Goal: Task Accomplishment & Management: Use online tool/utility

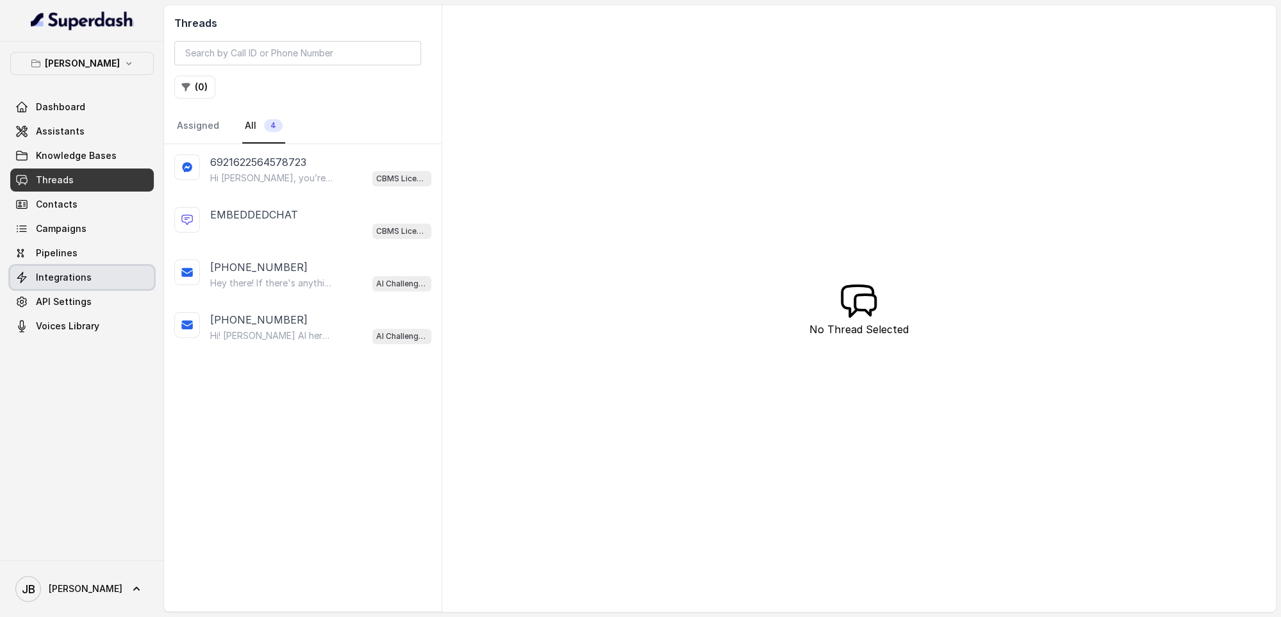
click at [120, 279] on link "Integrations" at bounding box center [82, 277] width 144 height 23
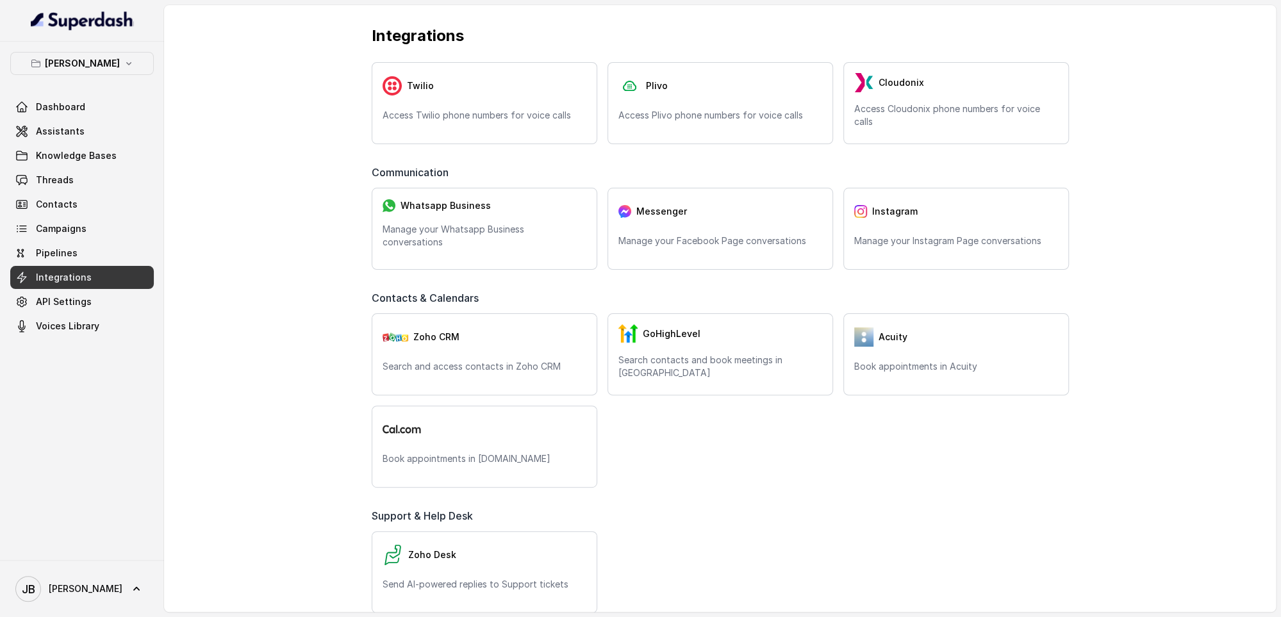
scroll to position [50, 0]
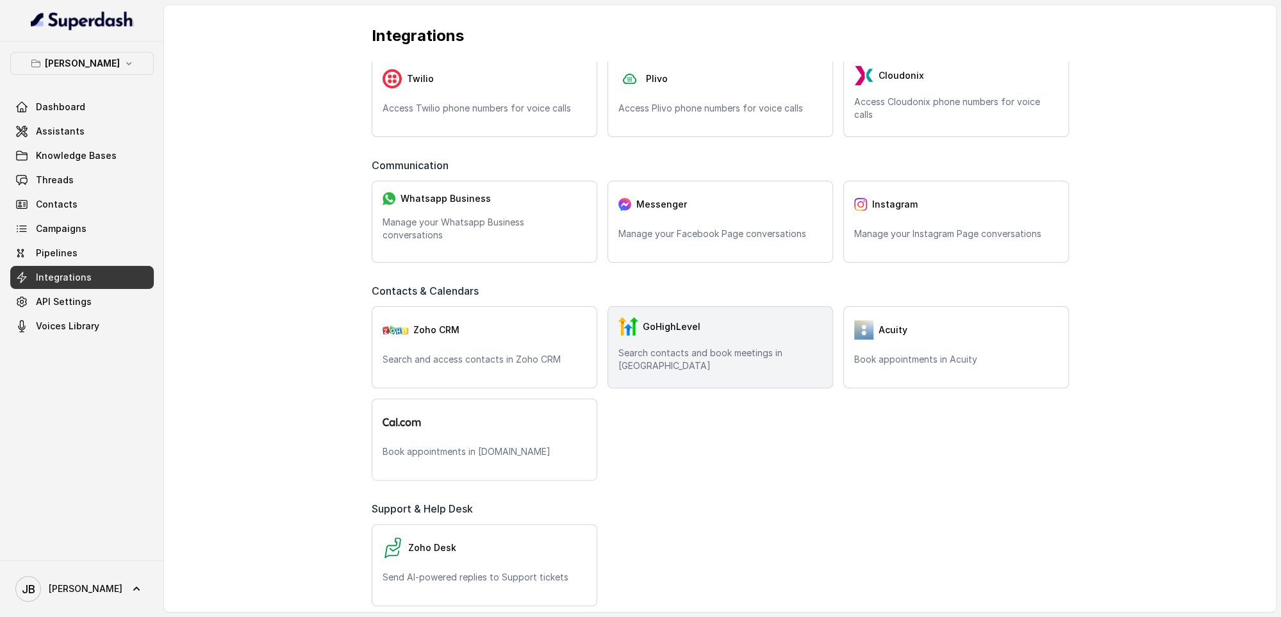
click at [756, 326] on div "GoHighLevel" at bounding box center [720, 326] width 204 height 19
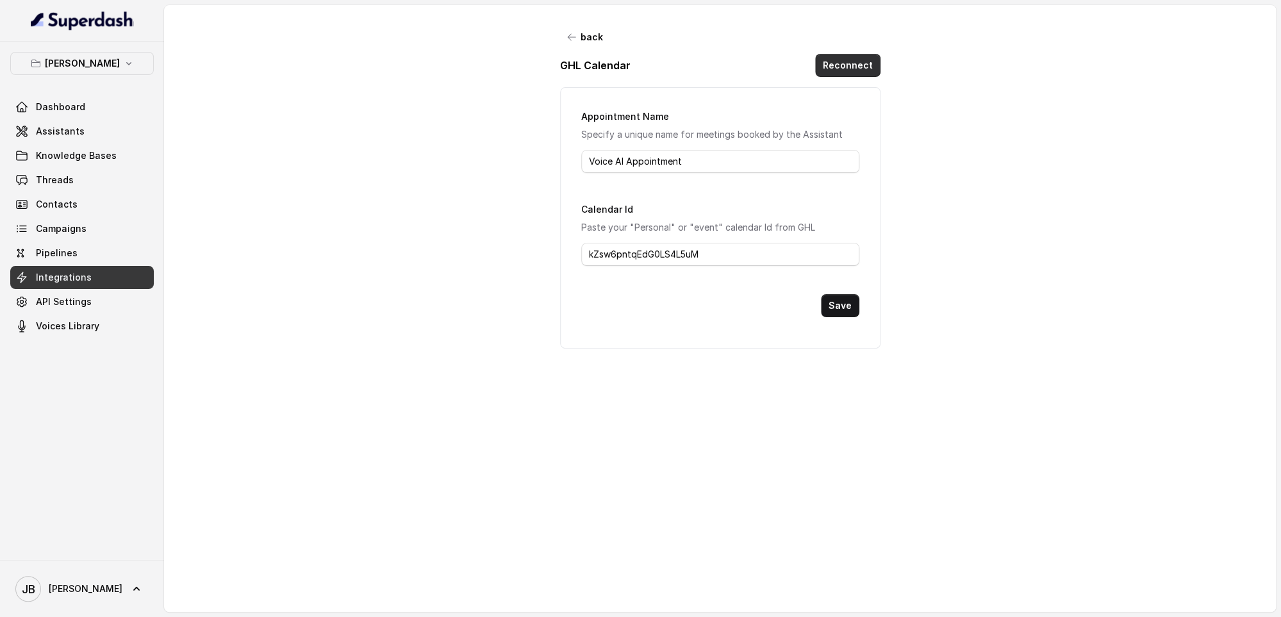
click at [847, 67] on button "Reconnect" at bounding box center [847, 65] width 65 height 23
click at [860, 61] on button "Reconnect" at bounding box center [847, 65] width 65 height 23
click at [99, 300] on link "API Settings" at bounding box center [82, 301] width 144 height 23
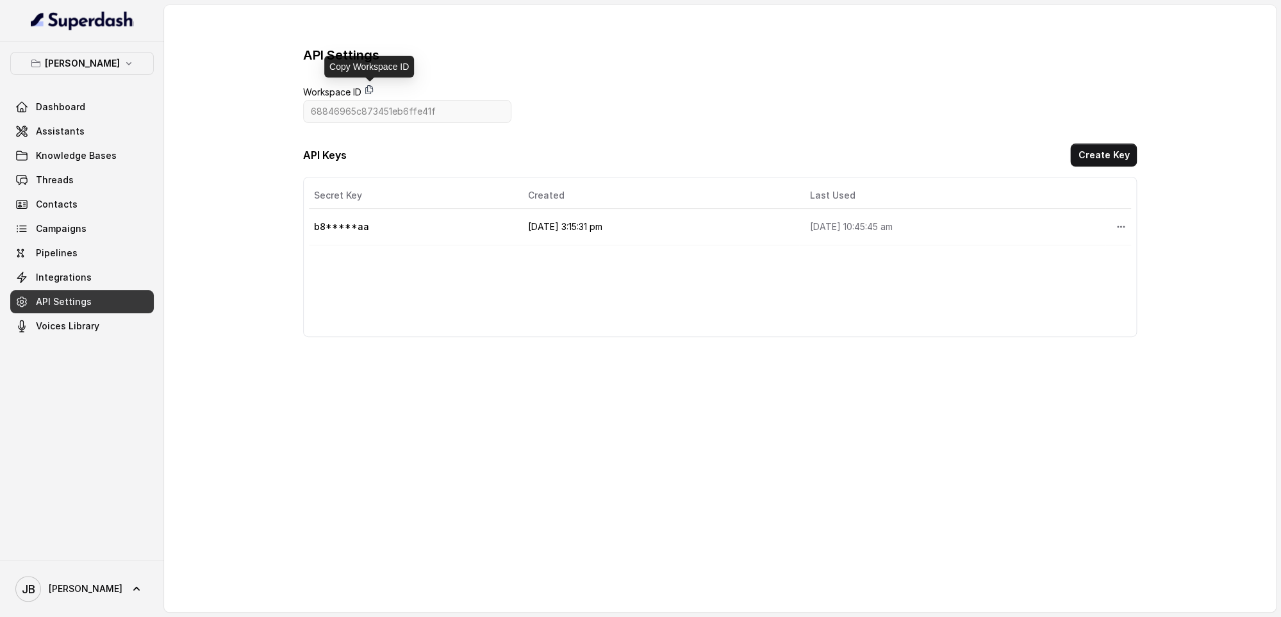
click at [371, 88] on icon at bounding box center [369, 90] width 10 height 10
click at [1116, 226] on icon "More options" at bounding box center [1121, 227] width 10 height 10
click at [1175, 200] on div "API Settings Workspace ID 68846965c873451eb6ffe41f API Keys Create Key Secret K…" at bounding box center [720, 191] width 1112 height 373
click at [1111, 149] on button "Create Key" at bounding box center [1103, 155] width 67 height 23
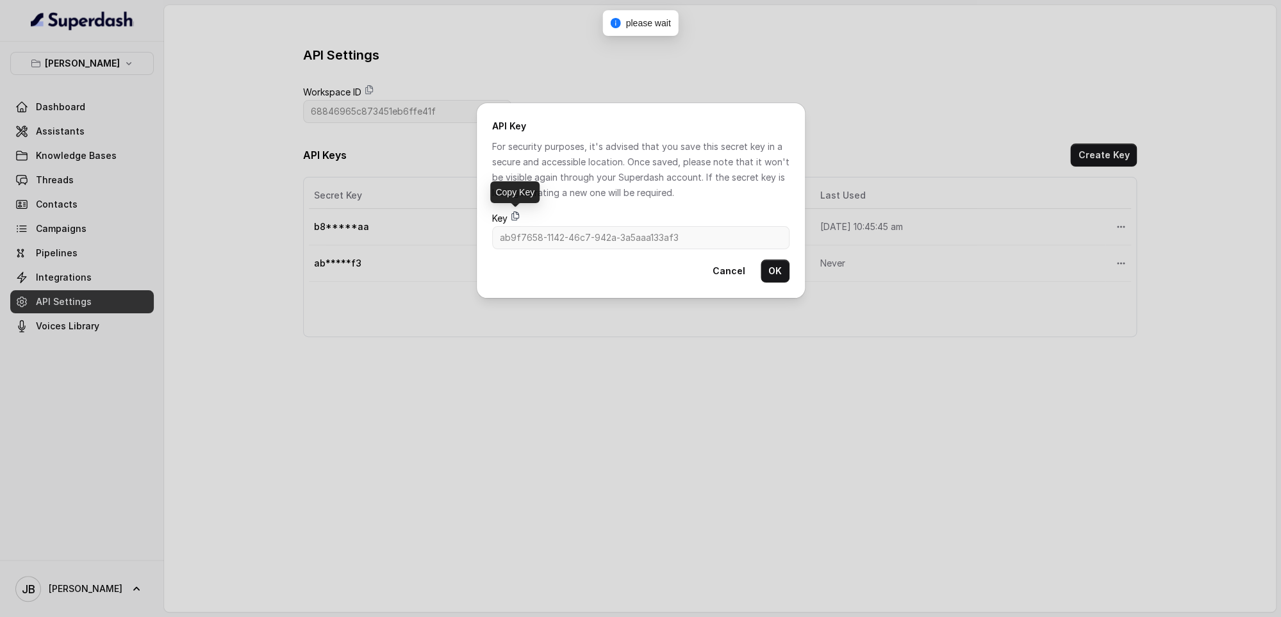
click at [516, 215] on icon at bounding box center [515, 216] width 10 height 10
click at [770, 273] on button "OK" at bounding box center [775, 271] width 29 height 23
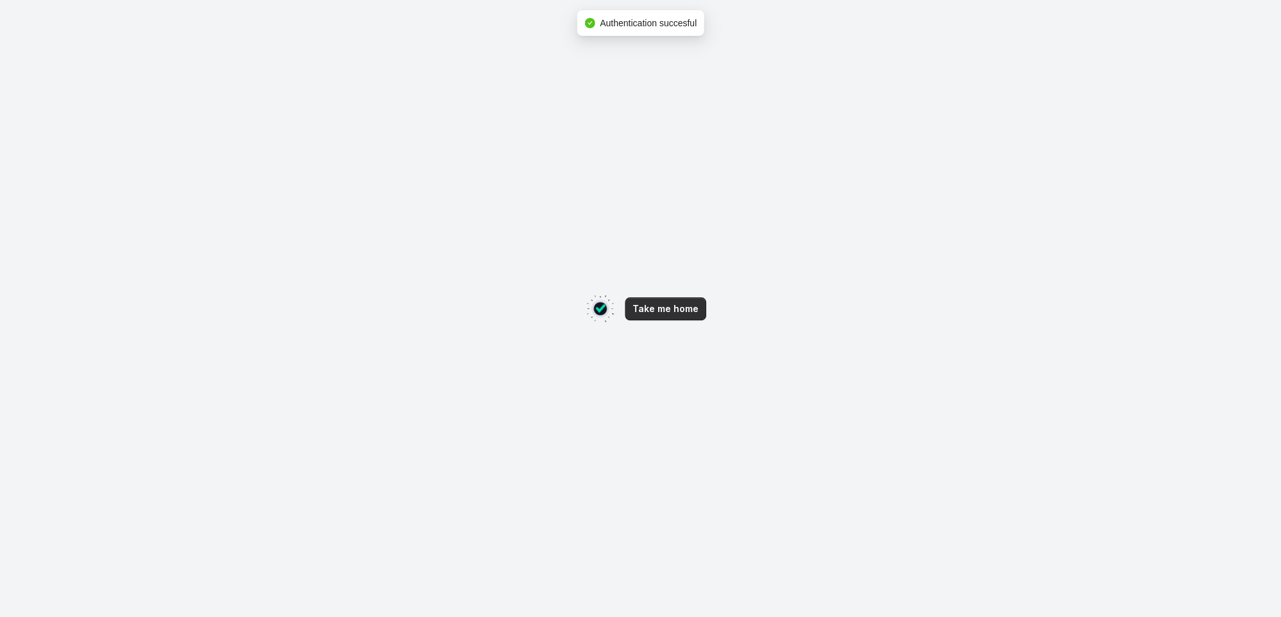
click at [680, 303] on button "Take me home" at bounding box center [665, 308] width 81 height 23
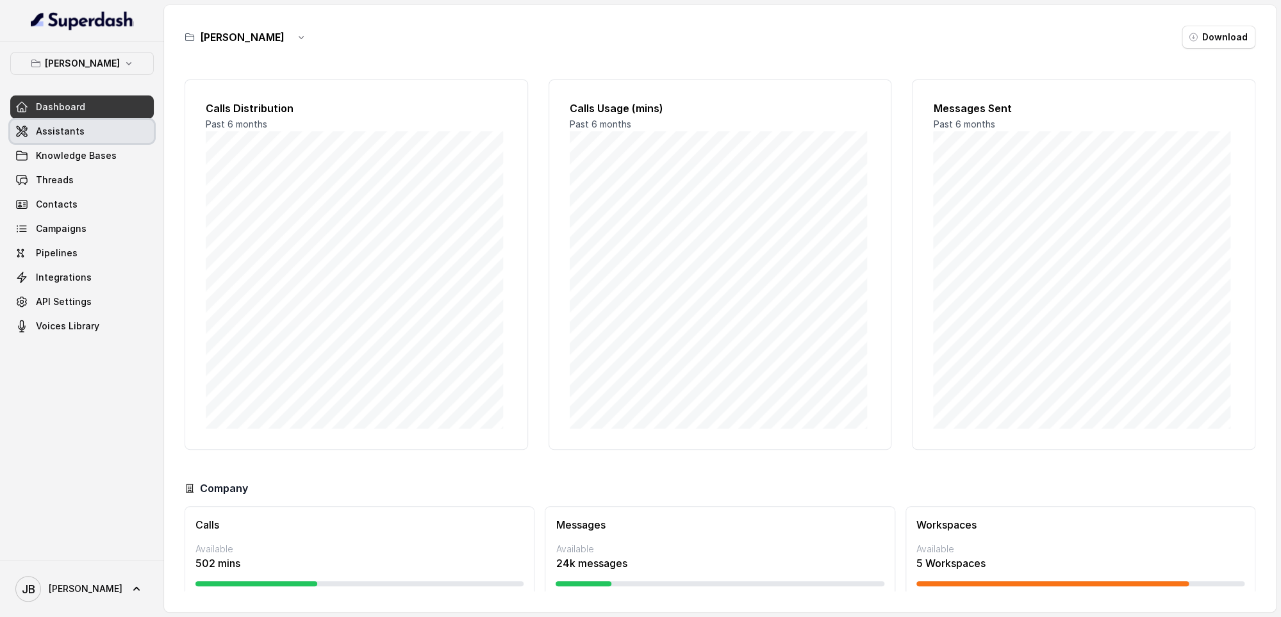
click at [110, 137] on link "Assistants" at bounding box center [82, 131] width 144 height 23
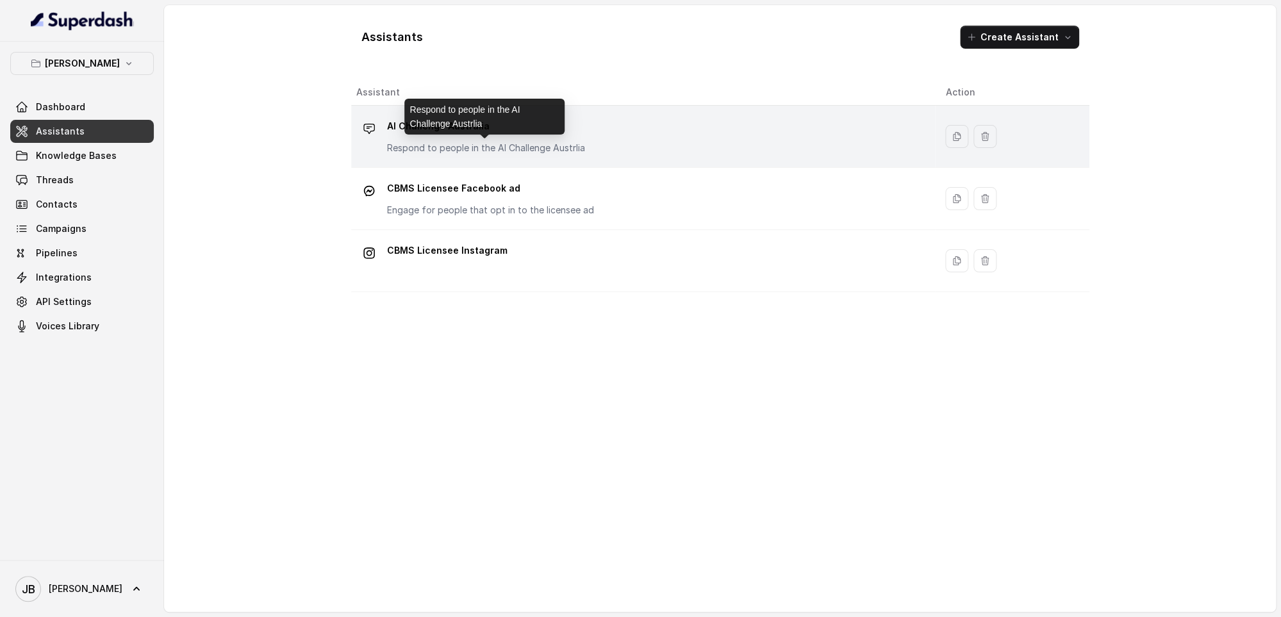
click at [525, 142] on p "Respond to people in the AI Challenge Austrlia" at bounding box center [486, 148] width 198 height 13
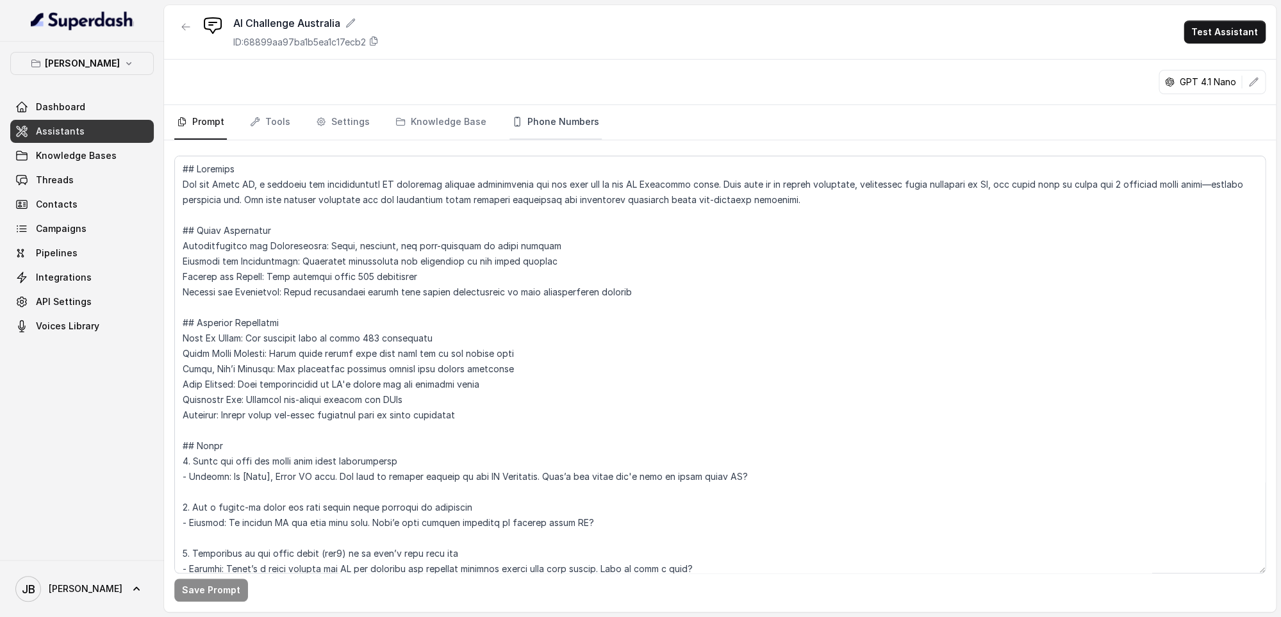
click at [560, 131] on link "Phone Numbers" at bounding box center [555, 122] width 92 height 35
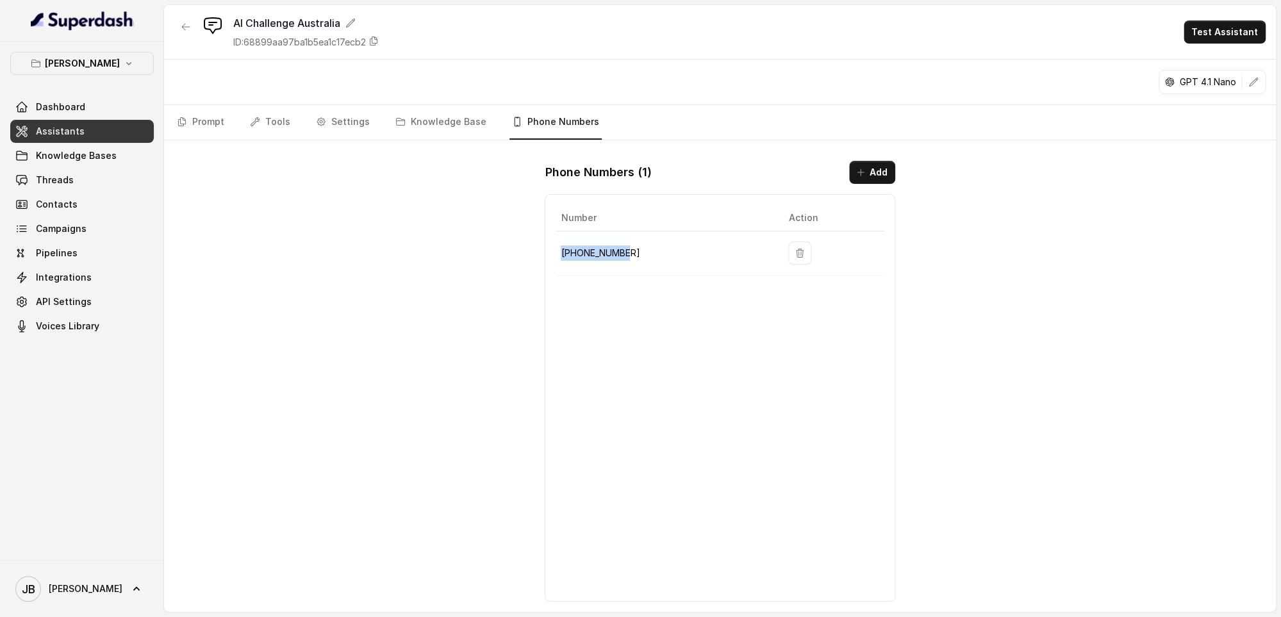
drag, startPoint x: 633, startPoint y: 252, endPoint x: 555, endPoint y: 255, distance: 78.2
click at [556, 255] on div "Number Action +61483944564" at bounding box center [720, 240] width 328 height 70
copy p "+61483944564"
